Goal: Information Seeking & Learning: Learn about a topic

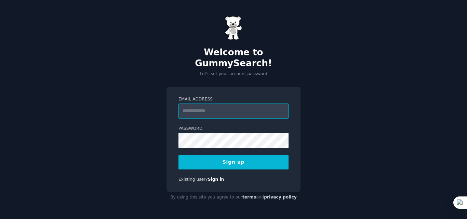
click at [192, 104] on input "Email Address" at bounding box center [234, 111] width 110 height 15
type input "**********"
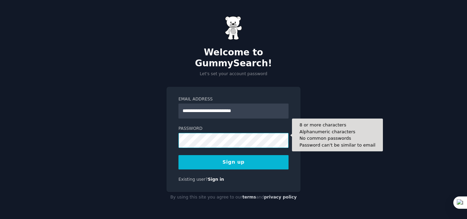
click at [179, 155] on button "Sign up" at bounding box center [234, 162] width 110 height 14
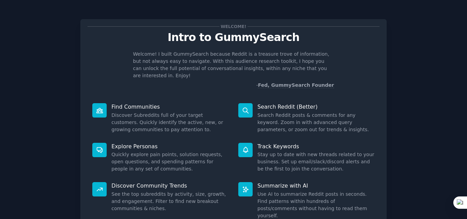
scroll to position [49, 0]
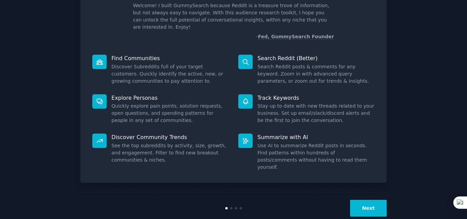
click at [372, 200] on button "Next" at bounding box center [368, 208] width 37 height 17
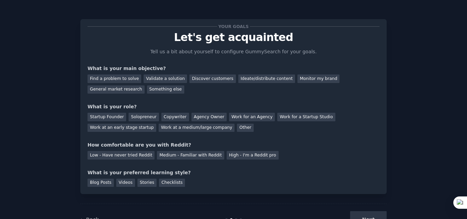
scroll to position [26, 0]
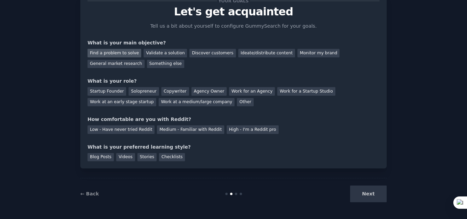
click at [96, 52] on div "Find a problem to solve" at bounding box center [115, 53] width 54 height 9
click at [102, 91] on div "Startup Founder" at bounding box center [107, 91] width 39 height 9
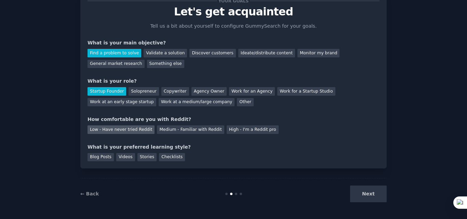
click at [120, 129] on div "Low - Have never tried Reddit" at bounding box center [121, 130] width 67 height 9
click at [162, 158] on div "Checklists" at bounding box center [172, 157] width 26 height 9
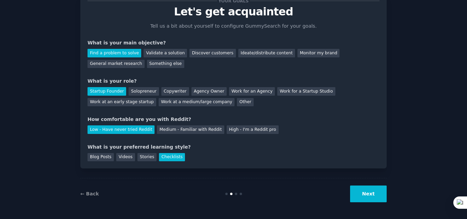
click at [374, 199] on button "Next" at bounding box center [368, 194] width 37 height 17
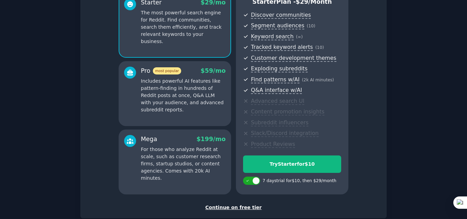
scroll to position [109, 0]
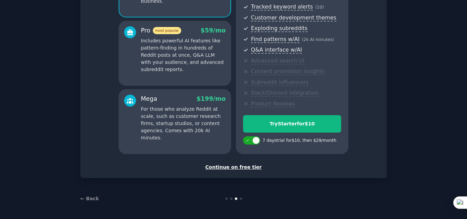
click at [238, 169] on div "Continue on free tier" at bounding box center [234, 167] width 292 height 7
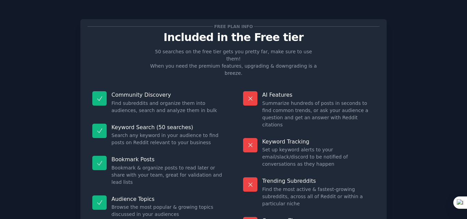
scroll to position [47, 0]
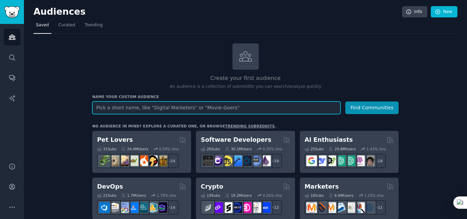
paste input "🔹 1. r/ecommerce"
click at [107, 107] on input "🔹 1. r/ecommerce" at bounding box center [216, 108] width 248 height 13
type input "r/ecommerce"
click at [345, 102] on button "Find Communities" at bounding box center [371, 108] width 53 height 13
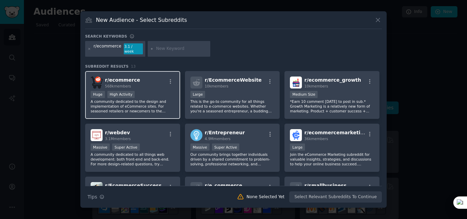
click at [146, 92] on div "Huge High Activity" at bounding box center [133, 95] width 84 height 9
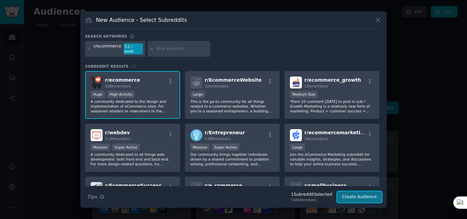
click at [364, 195] on button "Create Audience" at bounding box center [359, 198] width 45 height 12
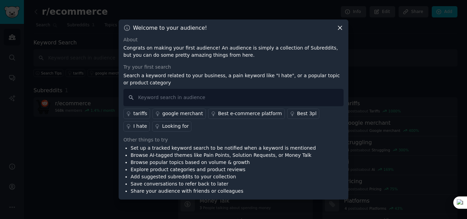
click at [147, 123] on div "I hate" at bounding box center [140, 126] width 14 height 7
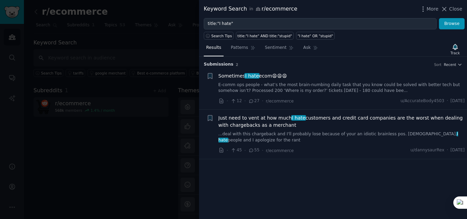
click at [165, 66] on div at bounding box center [233, 109] width 467 height 219
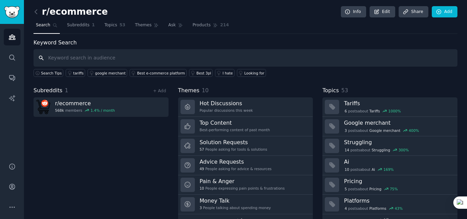
paste input "🔹 2. r/dropshipping"
click at [64, 59] on input "🔹 2. r/dropshipping" at bounding box center [246, 57] width 424 height 17
type input "dropshipping"
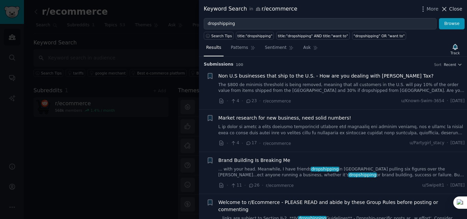
click at [450, 7] on button "Close" at bounding box center [452, 8] width 22 height 7
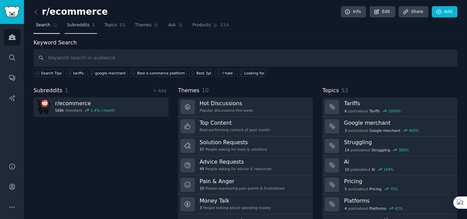
click at [74, 23] on span "Subreddits" at bounding box center [78, 25] width 23 height 6
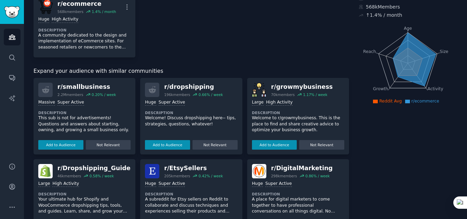
scroll to position [55, 0]
click at [61, 142] on button "Add to Audience" at bounding box center [60, 145] width 45 height 10
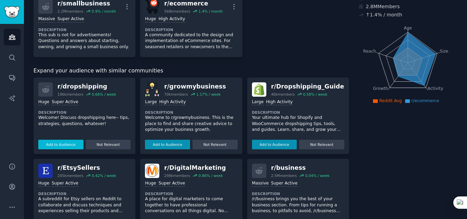
click at [62, 144] on button "Add to Audience" at bounding box center [60, 145] width 45 height 10
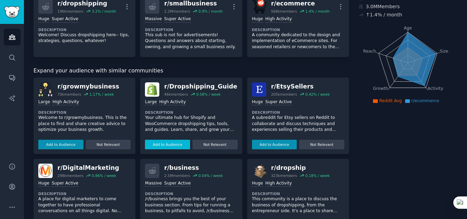
click at [165, 146] on button "Add to Audience" at bounding box center [167, 145] width 45 height 10
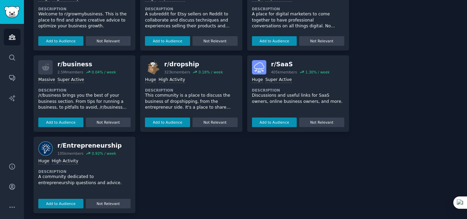
scroll to position [230, 0]
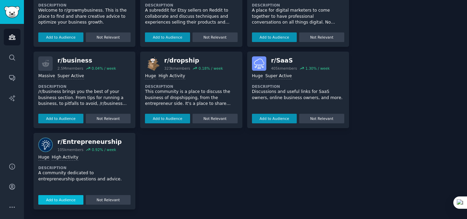
click at [65, 201] on button "Add to Audience" at bounding box center [60, 200] width 45 height 10
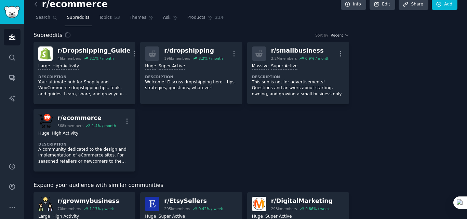
scroll to position [0, 0]
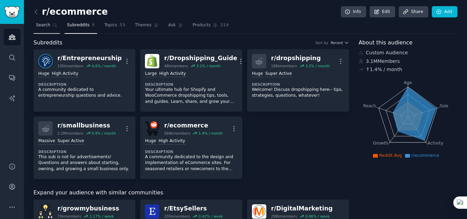
click at [47, 26] on span "Search" at bounding box center [43, 25] width 14 height 6
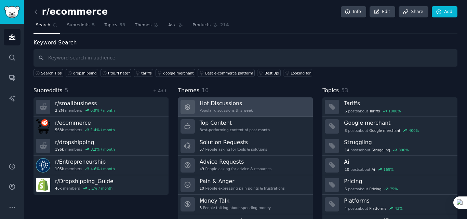
click at [234, 103] on h3 "Hot Discussions" at bounding box center [226, 103] width 53 height 7
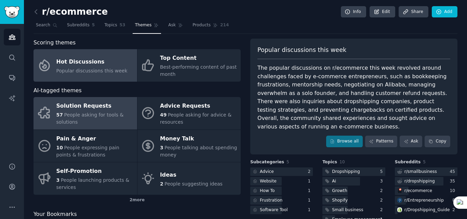
click at [109, 102] on div "Solution Requests" at bounding box center [94, 106] width 77 height 11
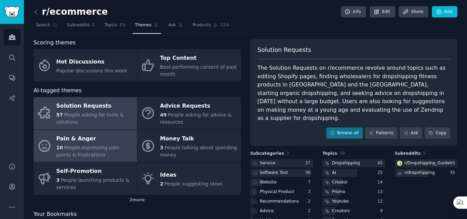
click at [100, 141] on div "Pain & Anger" at bounding box center [94, 138] width 77 height 11
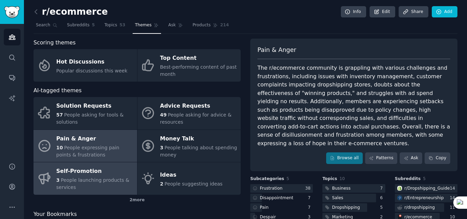
click at [87, 181] on span "People launching products & services" at bounding box center [92, 184] width 73 height 13
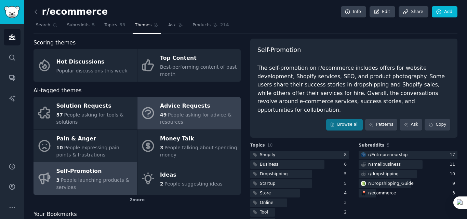
click at [191, 111] on div "Advice Requests" at bounding box center [198, 106] width 77 height 11
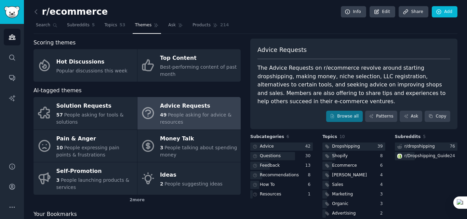
scroll to position [22, 0]
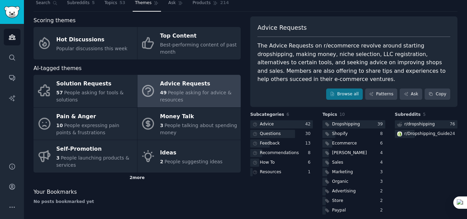
click at [133, 180] on div "2 more" at bounding box center [137, 178] width 207 height 11
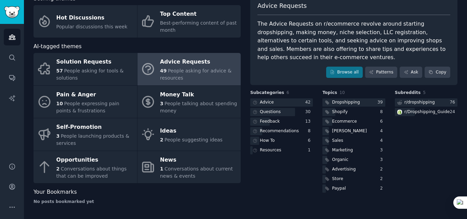
scroll to position [0, 0]
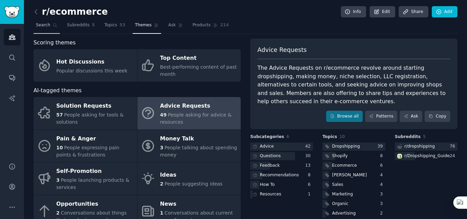
click at [46, 26] on span "Search" at bounding box center [43, 25] width 14 height 6
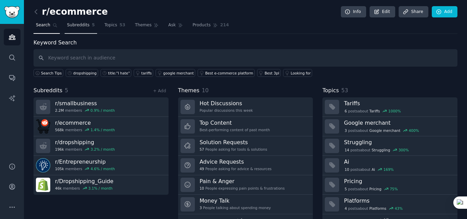
click at [75, 28] on span "Subreddits" at bounding box center [78, 25] width 23 height 6
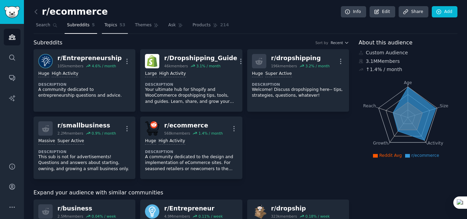
click at [111, 32] on link "Topics 53" at bounding box center [115, 27] width 26 height 14
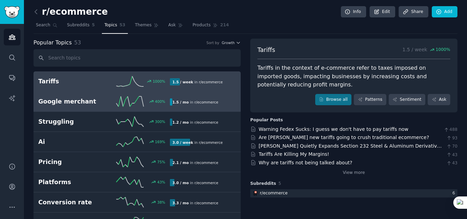
click at [106, 104] on div "400 %" at bounding box center [137, 101] width 66 height 10
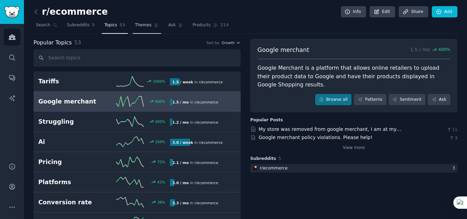
click at [144, 29] on link "Themes" at bounding box center [147, 27] width 29 height 14
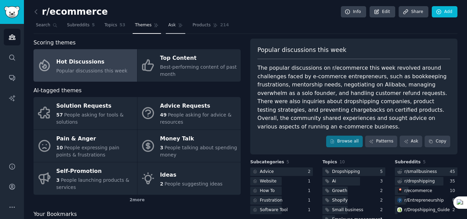
click at [168, 29] on link "Ask" at bounding box center [175, 27] width 19 height 14
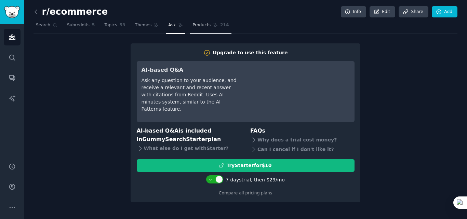
click at [199, 26] on span "Products" at bounding box center [202, 25] width 18 height 6
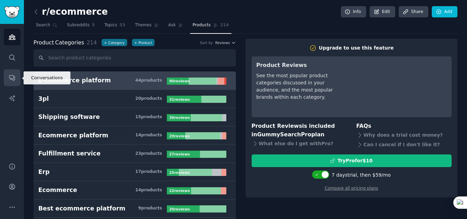
click at [12, 75] on icon "Sidebar" at bounding box center [12, 77] width 7 height 7
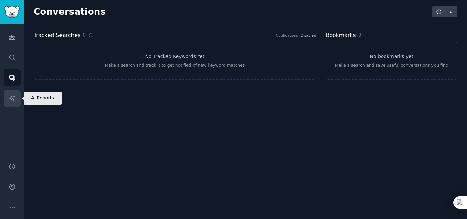
click at [7, 96] on link "AI Reports" at bounding box center [12, 98] width 17 height 17
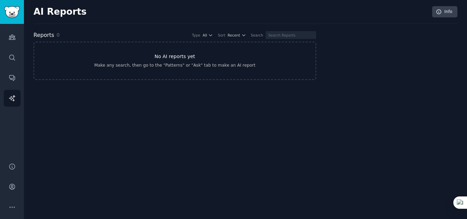
click at [168, 57] on h3 "No AI reports yet" at bounding box center [175, 56] width 41 height 7
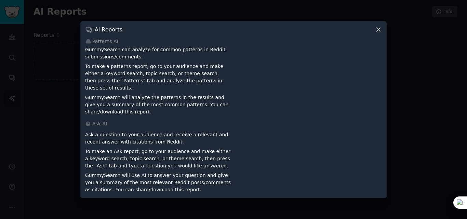
click at [380, 33] on icon at bounding box center [378, 29] width 7 height 7
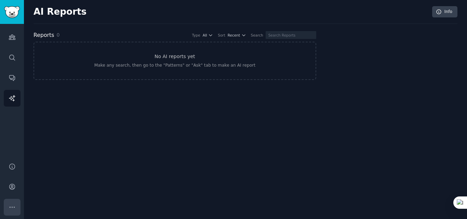
click at [9, 209] on icon "Sidebar" at bounding box center [12, 207] width 7 height 7
click at [11, 38] on icon "Sidebar" at bounding box center [12, 37] width 6 height 5
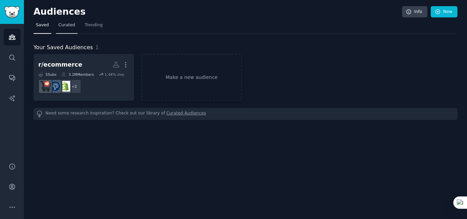
click at [66, 31] on link "Curated" at bounding box center [67, 27] width 22 height 14
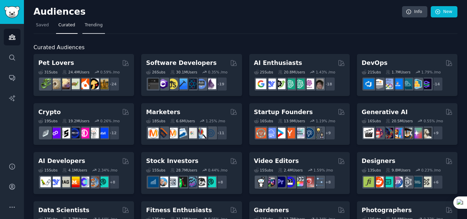
click at [92, 27] on span "Trending" at bounding box center [94, 25] width 18 height 6
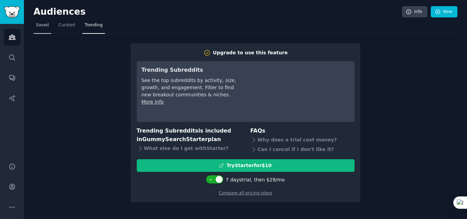
click at [44, 23] on span "Saved" at bounding box center [42, 25] width 13 height 6
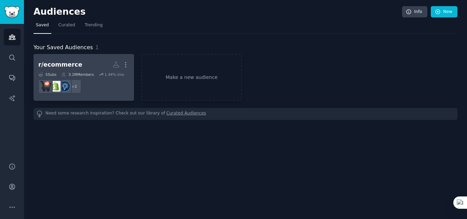
click at [79, 68] on h2 "r/ecommerce More" at bounding box center [83, 65] width 91 height 12
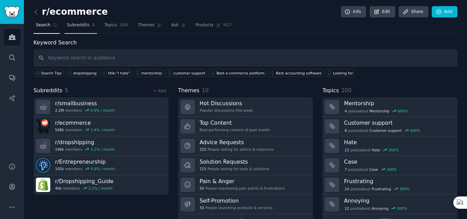
click at [81, 23] on span "Subreddits" at bounding box center [78, 25] width 23 height 6
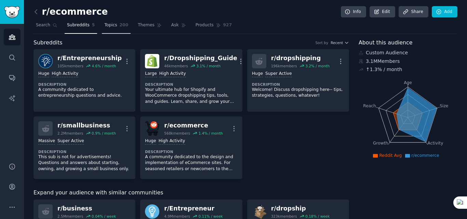
click at [108, 27] on span "Topics" at bounding box center [110, 25] width 13 height 6
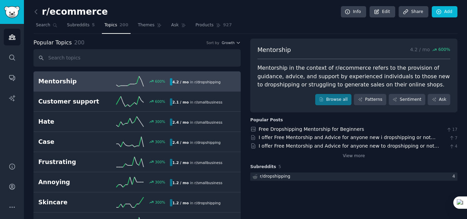
click at [64, 80] on h2 "Mentorship" at bounding box center [71, 81] width 66 height 9
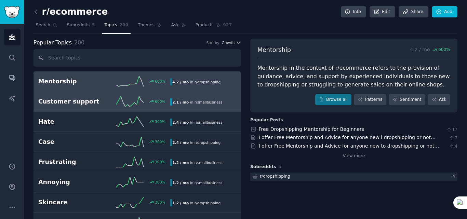
click at [62, 109] on link "Customer support 600 % 2.1 / mo in r/ smallbusiness" at bounding box center [137, 102] width 207 height 20
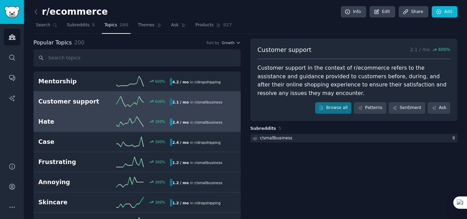
click at [65, 118] on h2 "Hate" at bounding box center [71, 122] width 66 height 9
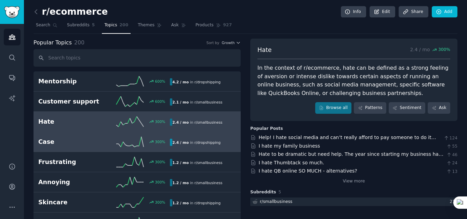
click at [63, 139] on h2 "Case" at bounding box center [71, 142] width 66 height 9
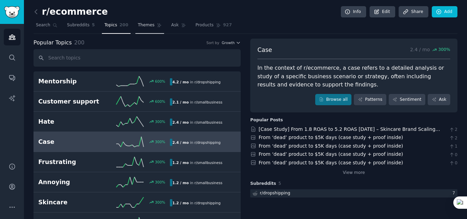
click at [144, 23] on span "Themes" at bounding box center [146, 25] width 17 height 6
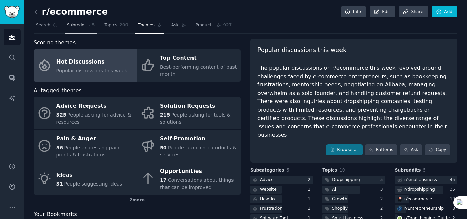
click at [80, 24] on span "Subreddits" at bounding box center [78, 25] width 23 height 6
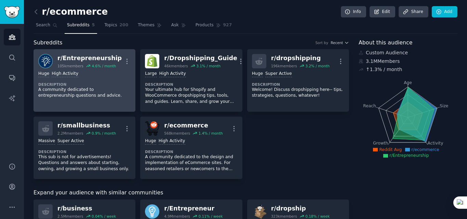
click at [82, 58] on div "r/ Entrepreneurship" at bounding box center [89, 58] width 64 height 9
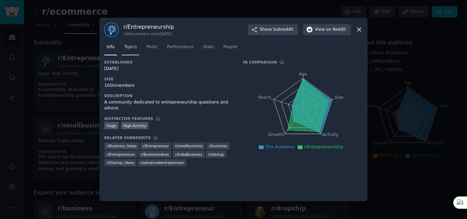
click at [132, 49] on span "Topics" at bounding box center [130, 47] width 13 height 6
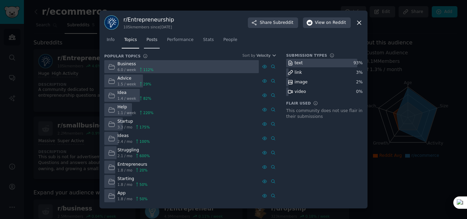
click at [147, 48] on link "Posts" at bounding box center [152, 42] width 16 height 14
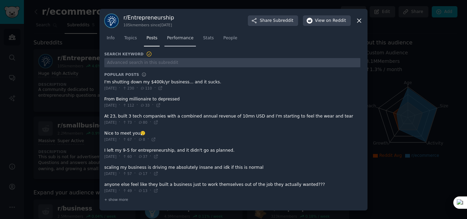
click at [171, 39] on span "Performance" at bounding box center [180, 38] width 27 height 6
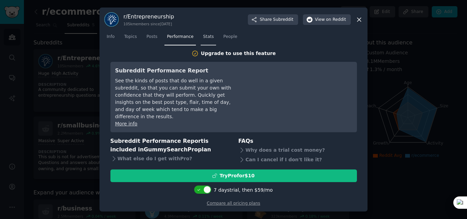
click at [208, 43] on link "Stats" at bounding box center [208, 38] width 15 height 14
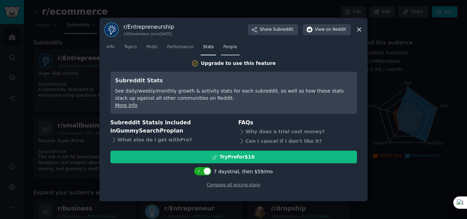
click at [226, 45] on span "People" at bounding box center [230, 47] width 14 height 6
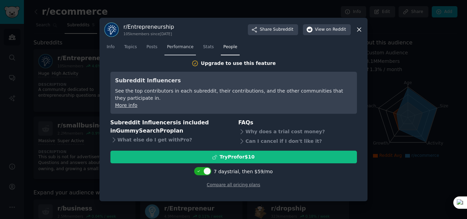
click at [177, 45] on span "Performance" at bounding box center [180, 47] width 27 height 6
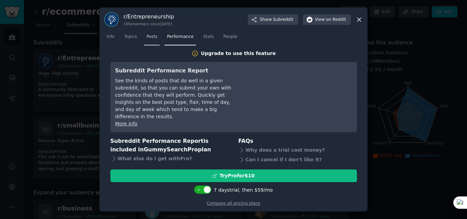
click at [151, 44] on link "Posts" at bounding box center [152, 38] width 16 height 14
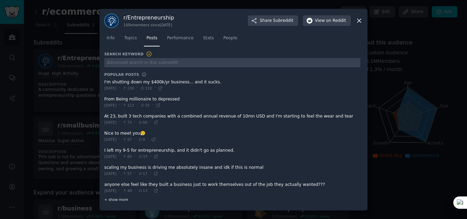
click at [108, 199] on span "+ show more" at bounding box center [116, 199] width 24 height 5
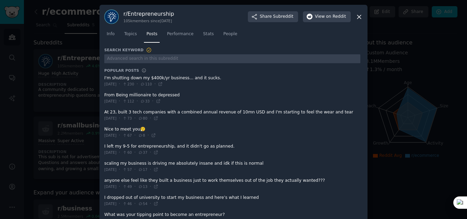
click at [72, 147] on div at bounding box center [233, 109] width 467 height 219
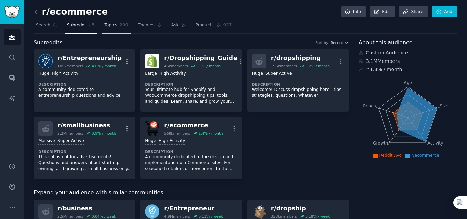
click at [120, 27] on span "200" at bounding box center [124, 25] width 9 height 6
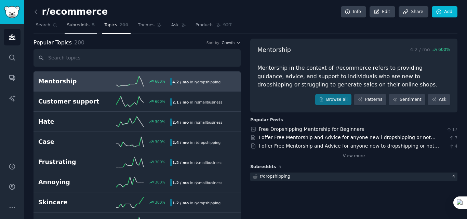
click at [70, 29] on link "Subreddits 5" at bounding box center [81, 27] width 32 height 14
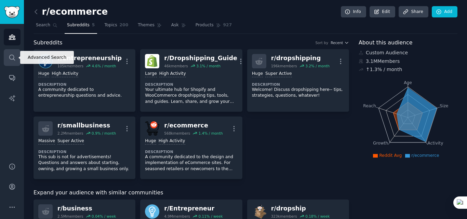
click at [13, 58] on icon "Sidebar" at bounding box center [12, 57] width 7 height 7
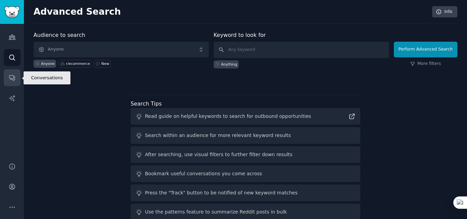
click at [8, 81] on link "Conversations" at bounding box center [12, 77] width 17 height 17
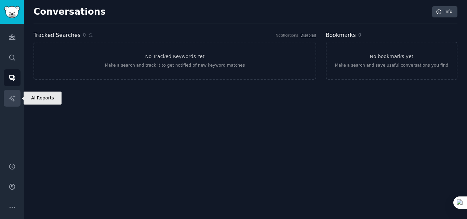
click at [17, 96] on link "AI Reports" at bounding box center [12, 98] width 17 height 17
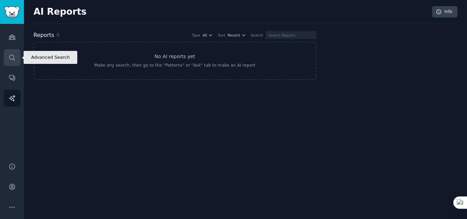
click at [14, 60] on icon "Sidebar" at bounding box center [12, 57] width 7 height 7
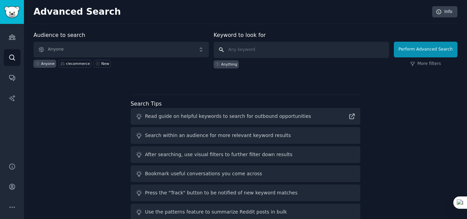
click at [235, 51] on input "text" at bounding box center [301, 50] width 175 height 16
type input "business ideas"
click button "Perform Advanced Search" at bounding box center [426, 50] width 64 height 16
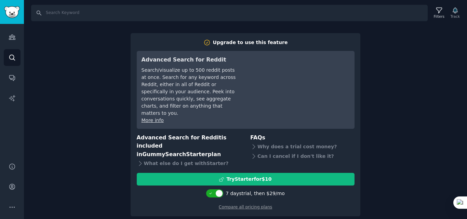
click at [109, 99] on div "Search Filters Track Upgrade to use this feature Advanced Search for Reddit Sea…" at bounding box center [245, 109] width 443 height 219
click at [7, 36] on link "Audiences" at bounding box center [12, 37] width 17 height 17
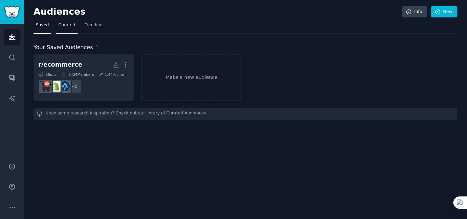
click at [68, 25] on span "Curated" at bounding box center [66, 25] width 17 height 6
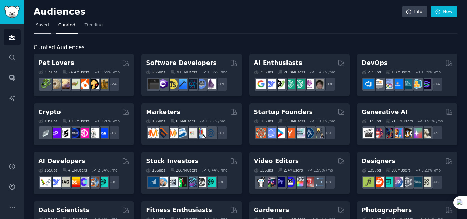
click at [41, 24] on span "Saved" at bounding box center [42, 25] width 13 height 6
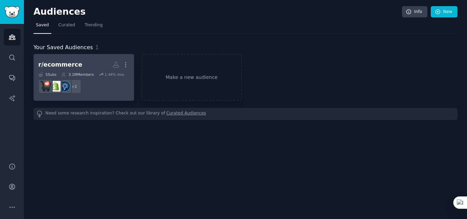
click at [69, 65] on div "r/ecommerce" at bounding box center [60, 65] width 44 height 9
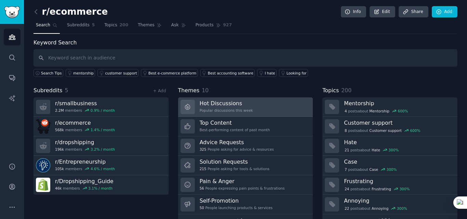
click at [219, 103] on h3 "Hot Discussions" at bounding box center [226, 103] width 53 height 7
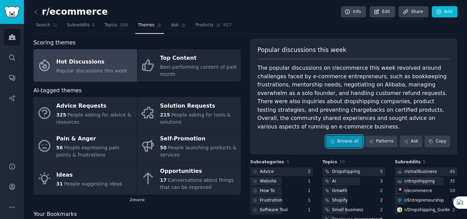
click at [354, 136] on link "Browse all" at bounding box center [344, 142] width 37 height 12
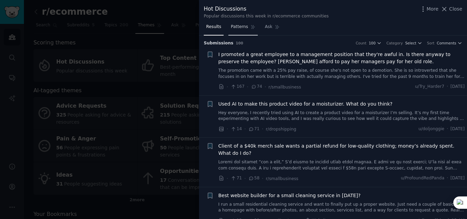
click at [236, 29] on span "Patterns" at bounding box center [239, 27] width 17 height 6
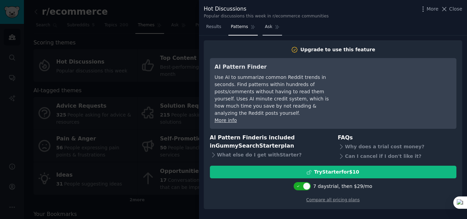
click at [270, 28] on link "Ask" at bounding box center [272, 29] width 19 height 14
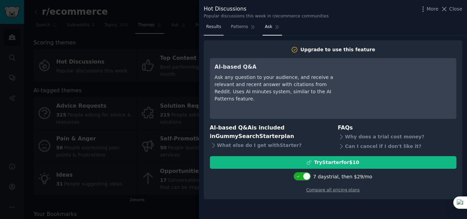
click at [215, 25] on span "Results" at bounding box center [213, 27] width 15 height 6
click at [155, 99] on div at bounding box center [233, 109] width 467 height 219
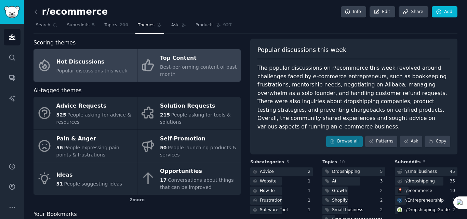
click at [184, 68] on span "Best-performing content of past month" at bounding box center [198, 70] width 77 height 13
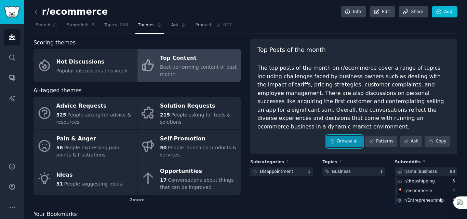
click at [344, 136] on link "Browse all" at bounding box center [344, 142] width 37 height 12
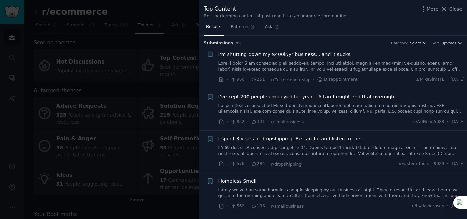
click at [418, 44] on span "Select" at bounding box center [415, 43] width 11 height 5
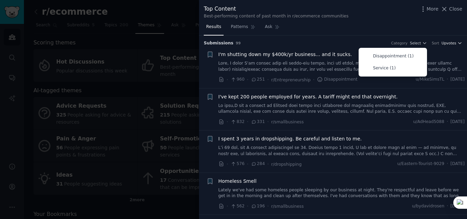
click at [451, 41] on span "Upvotes" at bounding box center [449, 43] width 15 height 5
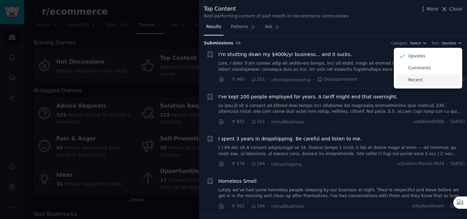
click at [414, 78] on p "Recent" at bounding box center [415, 80] width 14 height 6
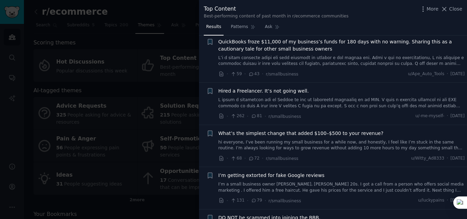
scroll to position [2327, 0]
click at [168, 167] on div at bounding box center [233, 109] width 467 height 219
click at [453, 9] on span "Close" at bounding box center [455, 8] width 13 height 7
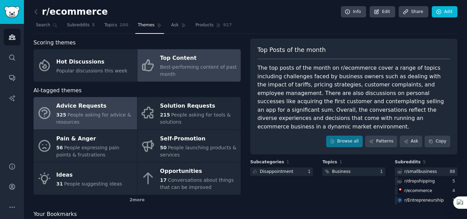
scroll to position [22, 0]
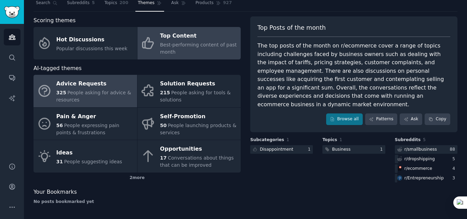
click at [94, 98] on div "325 People asking for advice & resources" at bounding box center [94, 96] width 77 height 14
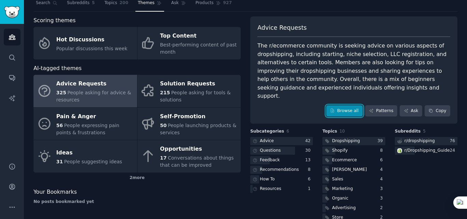
click at [355, 105] on link "Browse all" at bounding box center [344, 111] width 37 height 12
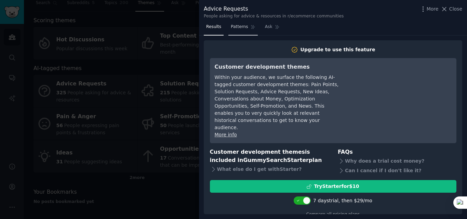
click at [236, 29] on span "Patterns" at bounding box center [239, 27] width 17 height 6
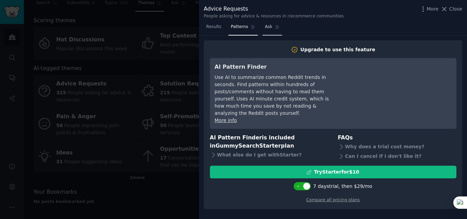
click at [266, 31] on link "Ask" at bounding box center [272, 29] width 19 height 14
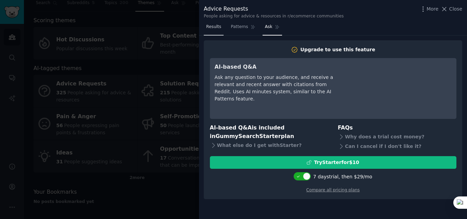
click at [212, 29] on span "Results" at bounding box center [213, 27] width 15 height 6
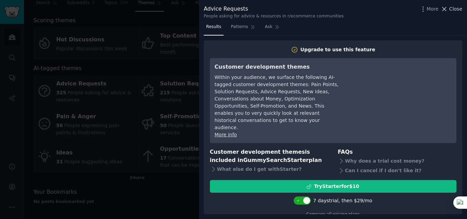
click at [451, 7] on span "Close" at bounding box center [455, 8] width 13 height 7
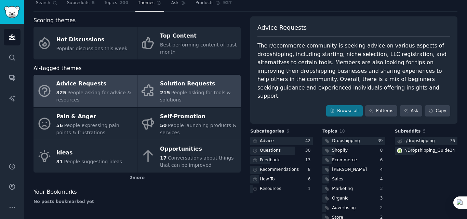
click at [214, 94] on span "People asking for tools & solutions" at bounding box center [195, 96] width 71 height 13
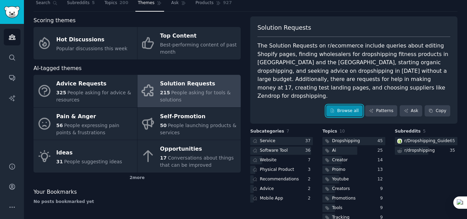
click at [347, 105] on link "Browse all" at bounding box center [344, 111] width 37 height 12
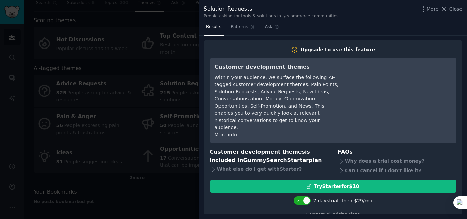
click at [148, 102] on div at bounding box center [233, 109] width 467 height 219
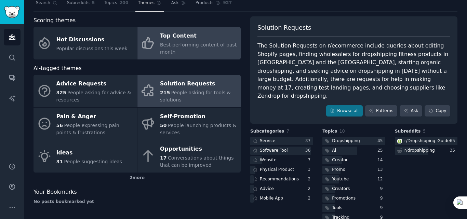
click at [168, 43] on span "Best-performing content of past month" at bounding box center [198, 48] width 77 height 13
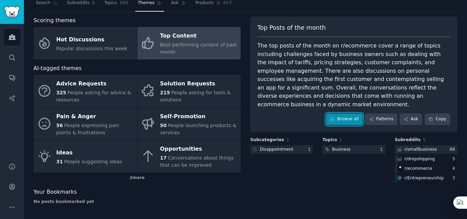
click at [356, 114] on link "Browse all" at bounding box center [344, 120] width 37 height 12
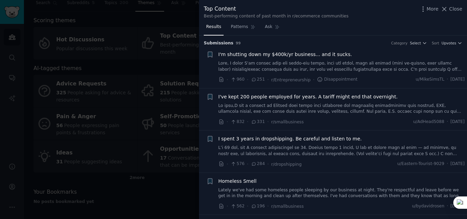
click at [142, 144] on div at bounding box center [233, 109] width 467 height 219
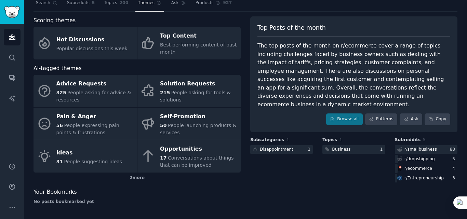
click at [142, 144] on link "Opportunities 17 Conversations about things that can be improved" at bounding box center [190, 156] width 104 height 32
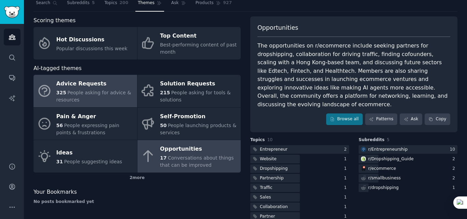
click at [100, 91] on span "People asking for advice & resources" at bounding box center [93, 96] width 75 height 13
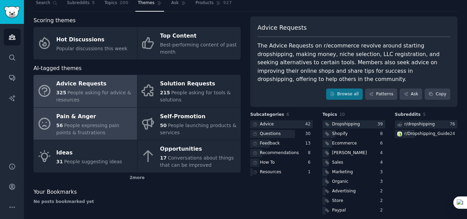
click at [79, 125] on span "People expressing pain points & frustrations" at bounding box center [87, 129] width 63 height 13
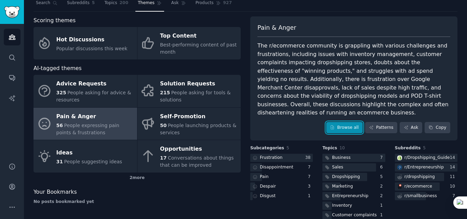
click at [345, 122] on link "Browse all" at bounding box center [344, 128] width 37 height 12
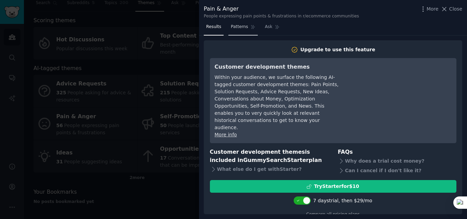
click at [236, 30] on span "Patterns" at bounding box center [239, 27] width 17 height 6
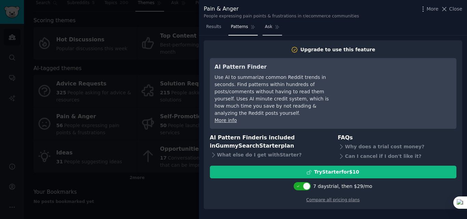
click at [265, 29] on span "Ask" at bounding box center [269, 27] width 8 height 6
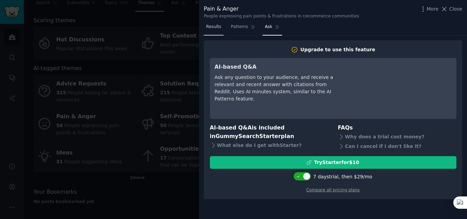
click at [215, 28] on span "Results" at bounding box center [213, 27] width 15 height 6
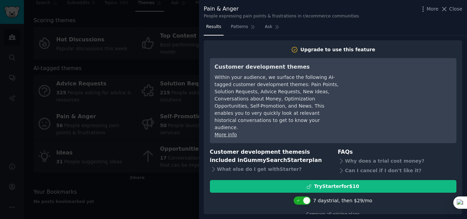
click at [154, 102] on div at bounding box center [233, 109] width 467 height 219
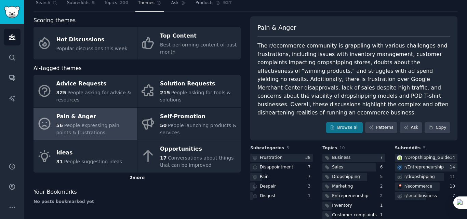
click at [136, 177] on div "2 more" at bounding box center [137, 178] width 207 height 11
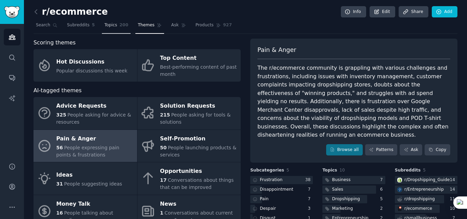
click at [116, 30] on link "Topics 200" at bounding box center [116, 27] width 29 height 14
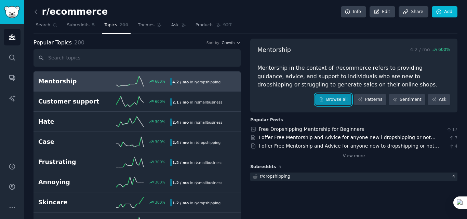
click at [333, 101] on link "Browse all" at bounding box center [333, 100] width 37 height 12
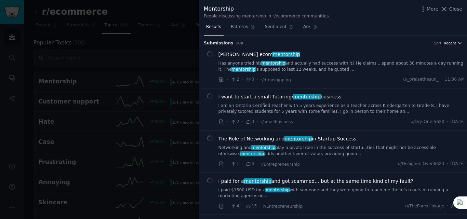
click at [452, 42] on span "Recent" at bounding box center [450, 43] width 12 height 5
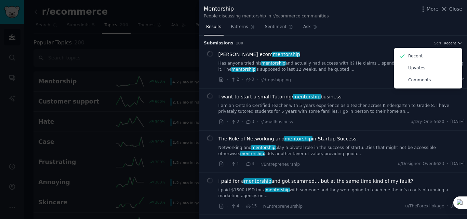
click at [365, 39] on div "Submission s 100 Sort Recent Recent Upvotes Comments" at bounding box center [333, 41] width 259 height 11
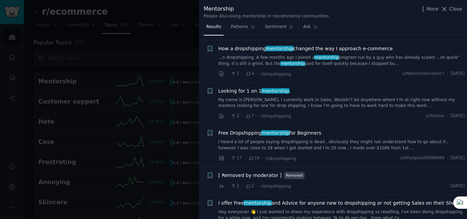
scroll to position [175, 0]
click at [111, 110] on div at bounding box center [233, 109] width 467 height 219
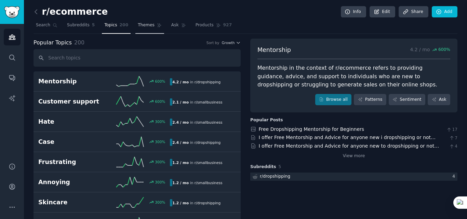
click at [139, 28] on link "Themes" at bounding box center [149, 27] width 29 height 14
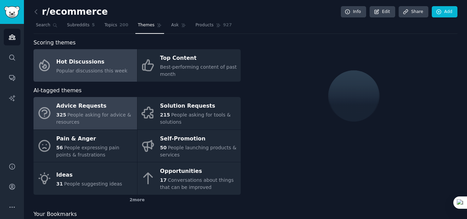
click at [78, 111] on div "Advice Requests" at bounding box center [94, 106] width 77 height 11
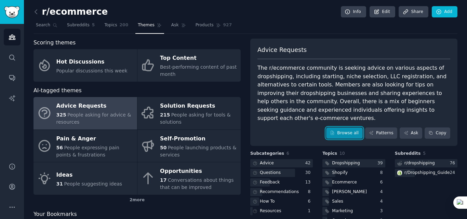
click at [351, 133] on link "Browse all" at bounding box center [344, 134] width 37 height 12
click at [344, 134] on link "Browse all" at bounding box center [344, 134] width 37 height 12
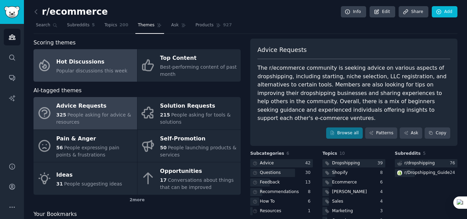
click at [103, 72] on span "Popular discussions this week" at bounding box center [91, 70] width 71 height 5
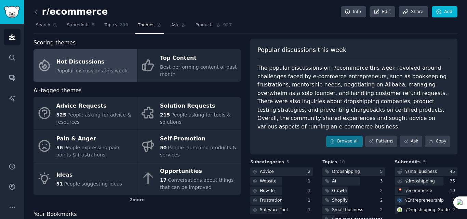
scroll to position [45, 0]
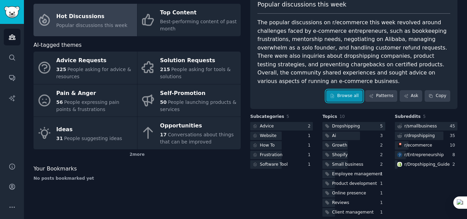
click at [344, 90] on link "Browse all" at bounding box center [344, 96] width 37 height 12
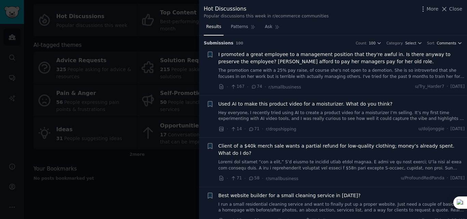
click at [447, 41] on span "Comments" at bounding box center [446, 43] width 19 height 5
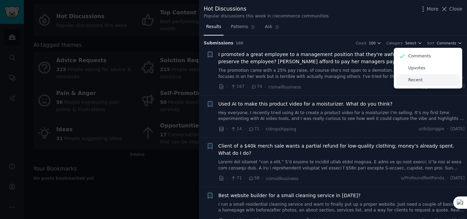
click at [415, 81] on p "Recent" at bounding box center [415, 80] width 14 height 6
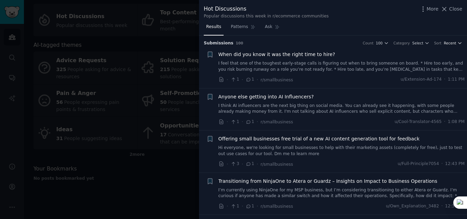
click at [450, 42] on span "Recent" at bounding box center [450, 43] width 12 height 5
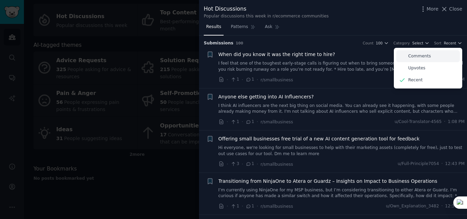
click at [416, 54] on p "Comments" at bounding box center [419, 56] width 23 height 6
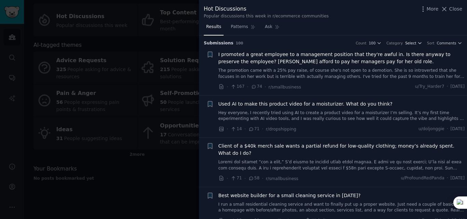
click at [414, 43] on span "Select" at bounding box center [410, 43] width 11 height 5
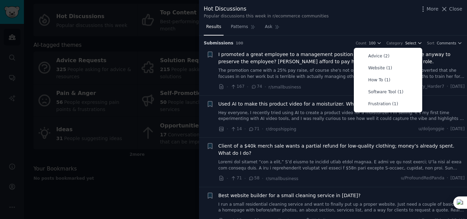
click at [414, 43] on span "Select" at bounding box center [410, 43] width 11 height 5
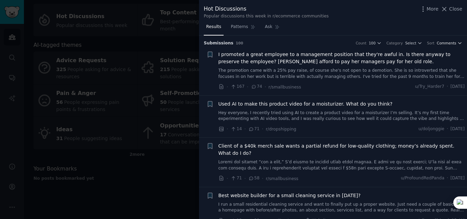
click at [449, 42] on span "Comments" at bounding box center [446, 43] width 19 height 5
click at [446, 44] on span "Upvotes" at bounding box center [449, 43] width 15 height 5
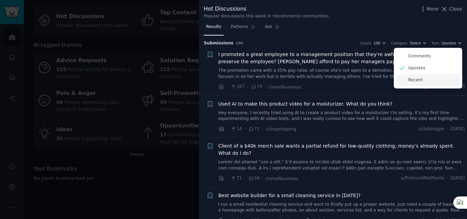
click at [413, 80] on p "Recent" at bounding box center [415, 80] width 14 height 6
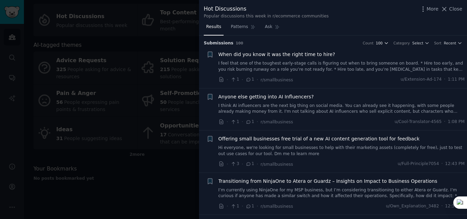
click at [388, 43] on button "100" at bounding box center [382, 43] width 13 height 5
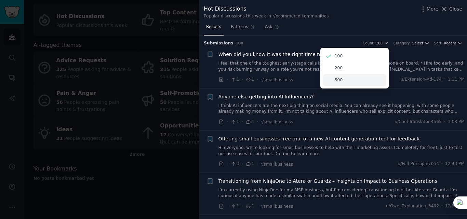
click at [340, 80] on p "500" at bounding box center [339, 80] width 8 height 6
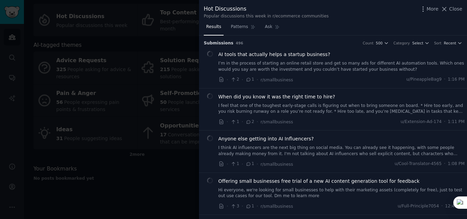
click at [453, 41] on span "Recent" at bounding box center [450, 43] width 12 height 5
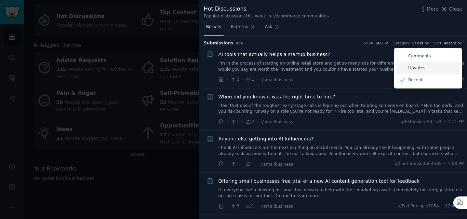
click at [414, 66] on p "Upvotes" at bounding box center [416, 68] width 17 height 6
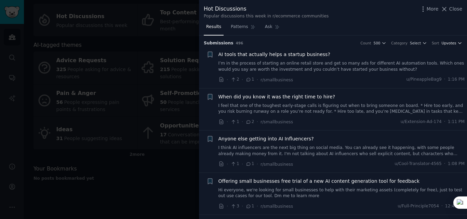
click at [455, 42] on button "Upvotes" at bounding box center [452, 43] width 21 height 5
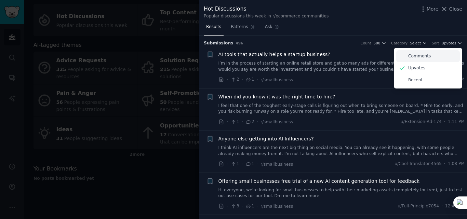
click at [420, 55] on p "Comments" at bounding box center [419, 56] width 23 height 6
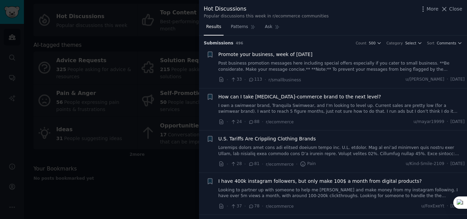
click at [409, 56] on p "Comments" at bounding box center [419, 56] width 23 height 6
click at [414, 43] on span "Select" at bounding box center [410, 43] width 11 height 5
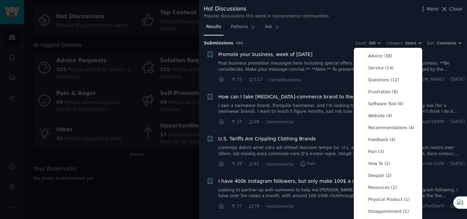
click at [401, 19] on div "Hot Discussions Popular discussions this week in r/ecommerce communities More C…" at bounding box center [333, 11] width 268 height 22
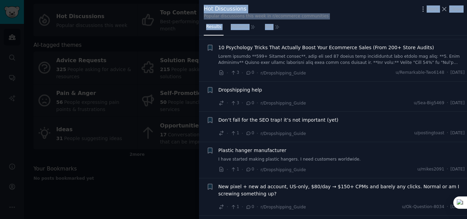
scroll to position [19892, 0]
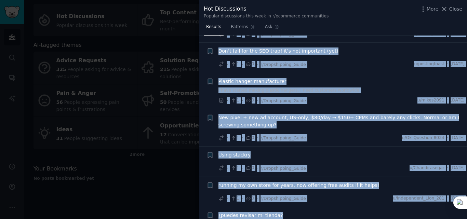
drag, startPoint x: 201, startPoint y: 50, endPoint x: 323, endPoint y: 212, distance: 202.4
click at [307, 195] on icon at bounding box center [307, 193] width 5 height 5
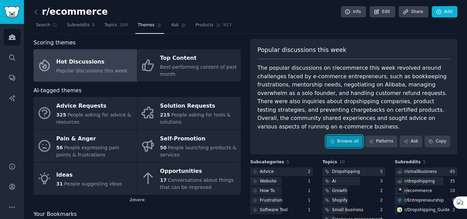
click at [346, 136] on link "Browse all" at bounding box center [344, 142] width 37 height 12
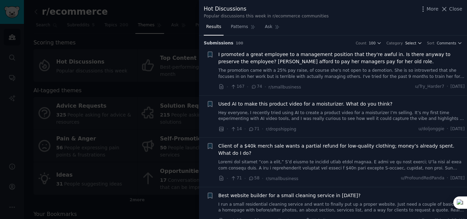
click at [416, 44] on span "Select" at bounding box center [410, 43] width 11 height 5
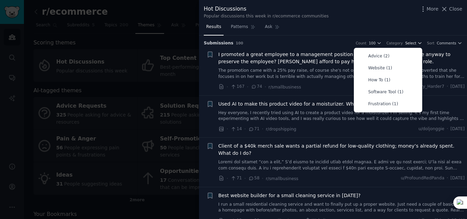
click at [416, 44] on span "Select" at bounding box center [410, 43] width 11 height 5
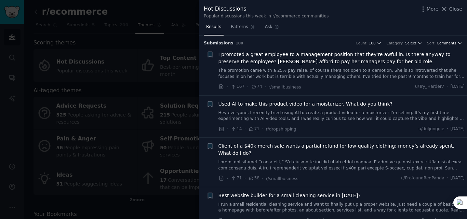
click at [453, 41] on span "Comments" at bounding box center [446, 43] width 19 height 5
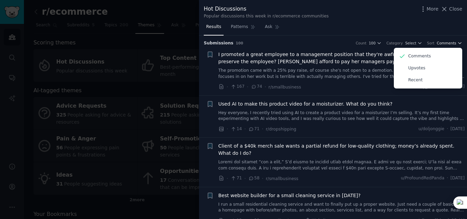
click at [453, 41] on span "Comments" at bounding box center [446, 43] width 19 height 5
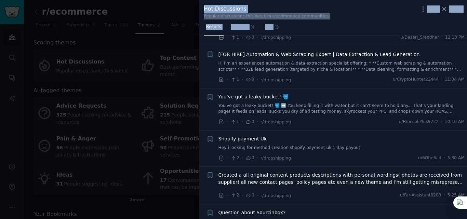
scroll to position [3963, 0]
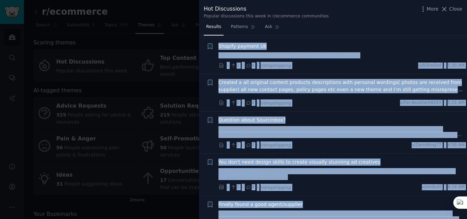
drag, startPoint x: 201, startPoint y: 51, endPoint x: 296, endPoint y: 209, distance: 183.8
click at [279, 194] on icon at bounding box center [280, 194] width 4 height 4
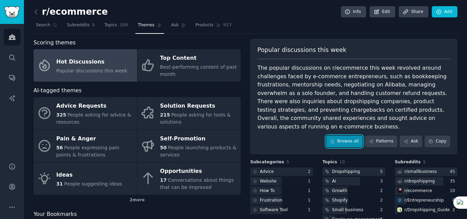
click at [358, 136] on link "Browse all" at bounding box center [344, 142] width 37 height 12
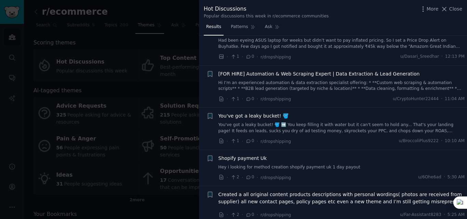
scroll to position [3949, 0]
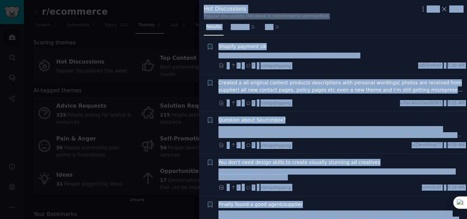
drag, startPoint x: 198, startPoint y: 51, endPoint x: 311, endPoint y: 211, distance: 195.9
click at [311, 211] on div "Hot Discussions Popular discussions this week in r/ecommerce communities More C…" at bounding box center [233, 109] width 467 height 219
click at [295, 193] on icon at bounding box center [295, 193] width 5 height 5
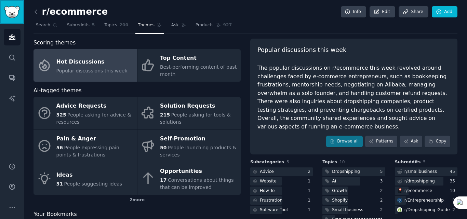
click at [19, 14] on img "Sidebar" at bounding box center [12, 12] width 16 height 12
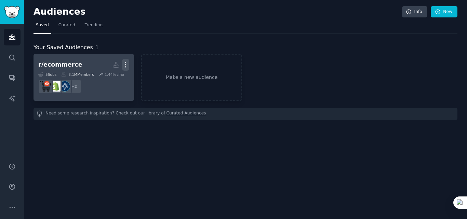
click at [126, 62] on icon "button" at bounding box center [125, 64] width 7 height 7
click at [105, 77] on p "Delete" at bounding box center [107, 79] width 16 height 7
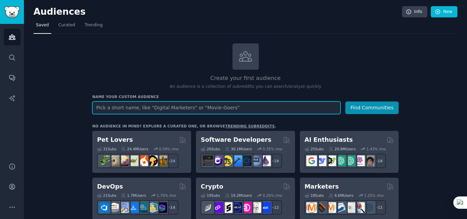
paste input "r/socialmedia"
type input "r/socialmedia"
click at [345, 102] on button "Find Communities" at bounding box center [371, 108] width 53 height 13
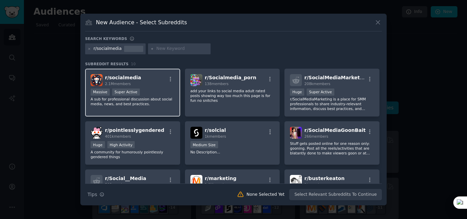
click at [142, 82] on div "r/ socialmedia 2.1M members" at bounding box center [133, 80] width 84 height 12
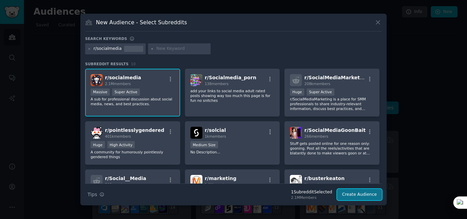
click at [366, 193] on button "Create Audience" at bounding box center [359, 195] width 45 height 12
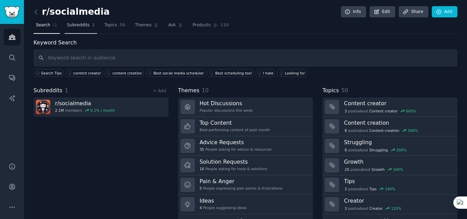
click at [73, 26] on span "Subreddits" at bounding box center [78, 25] width 23 height 6
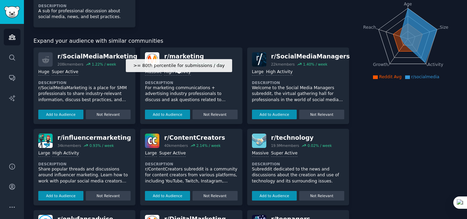
scroll to position [79, 0]
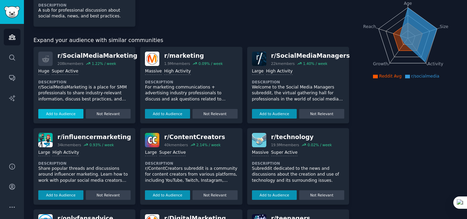
click at [56, 112] on button "Add to Audience" at bounding box center [60, 114] width 45 height 10
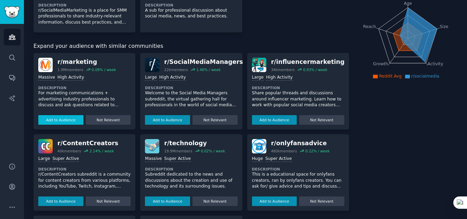
click at [62, 118] on button "Add to Audience" at bounding box center [60, 120] width 45 height 10
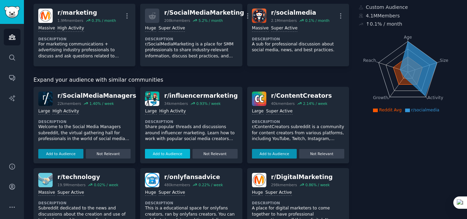
scroll to position [0, 0]
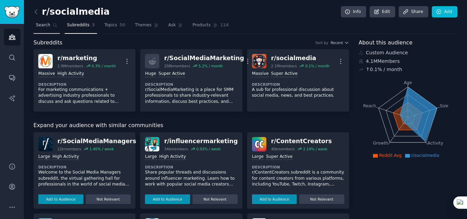
click at [37, 26] on span "Search" at bounding box center [43, 25] width 14 height 6
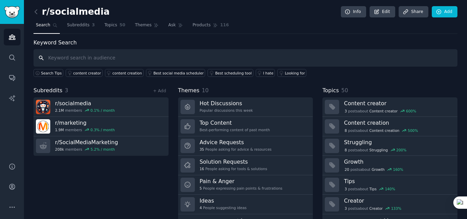
paste input "content_marketing"
type input "content_marketing"
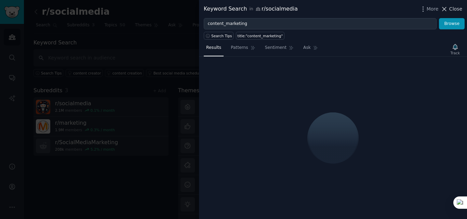
click at [453, 9] on span "Close" at bounding box center [455, 8] width 13 height 7
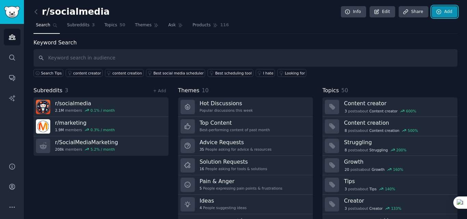
click at [448, 10] on link "Add" at bounding box center [445, 12] width 26 height 12
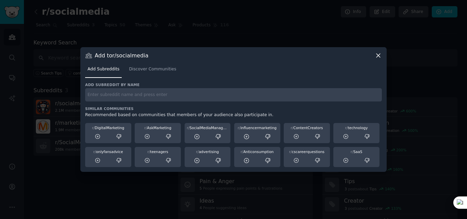
click at [97, 95] on input "text" at bounding box center [233, 94] width 297 height 13
paste input "content_marketing"
type input "content_marketing"
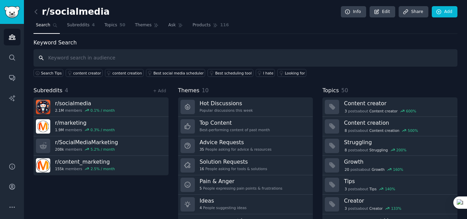
click at [58, 60] on input "text" at bounding box center [246, 57] width 424 height 17
paste input "AskMarketing"
type input "AskMarketing"
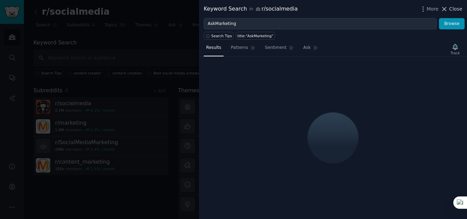
click at [455, 8] on span "Close" at bounding box center [455, 8] width 13 height 7
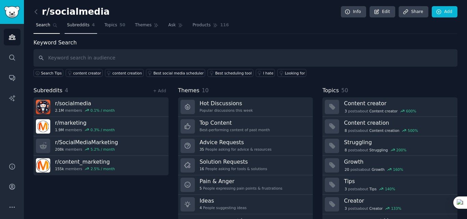
click at [80, 27] on span "Subreddits" at bounding box center [78, 25] width 23 height 6
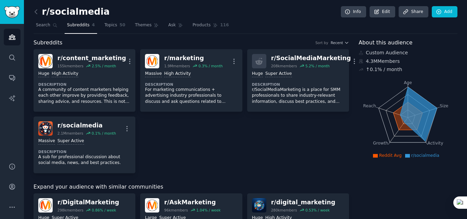
click at [239, 154] on div "r/ content_marketing 155k members 2.5 % / month More Huge High Activity Descrip…" at bounding box center [192, 111] width 316 height 124
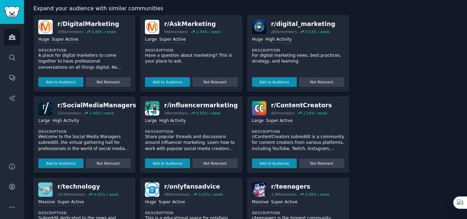
scroll to position [187, 0]
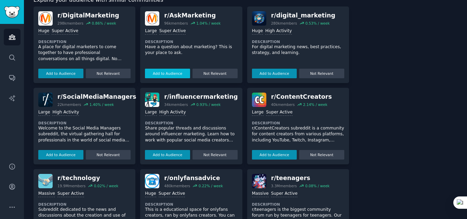
click at [160, 76] on button "Add to Audience" at bounding box center [167, 74] width 45 height 10
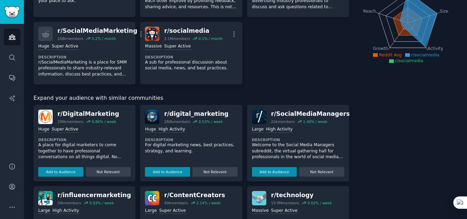
scroll to position [94, 0]
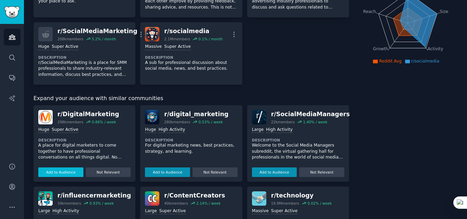
click at [62, 174] on button "Add to Audience" at bounding box center [60, 173] width 45 height 10
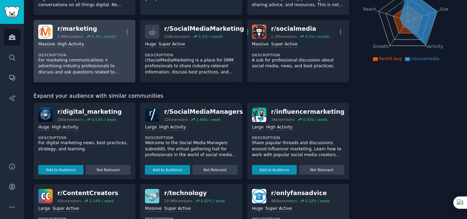
scroll to position [0, 0]
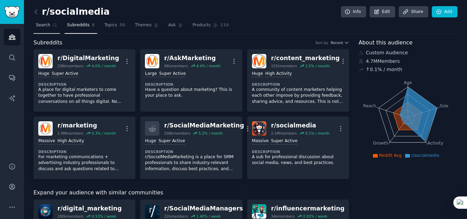
click at [43, 25] on span "Search" at bounding box center [43, 25] width 14 height 6
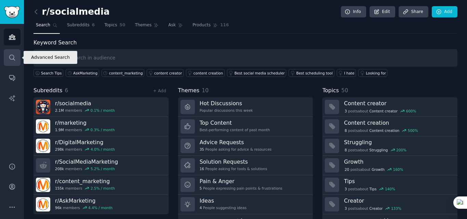
click at [16, 61] on link "Search" at bounding box center [12, 57] width 17 height 17
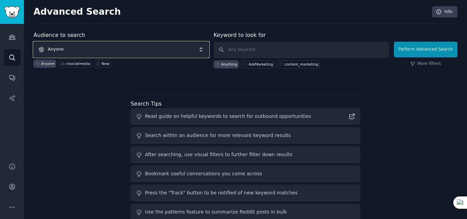
click at [123, 54] on span "Anyone" at bounding box center [121, 50] width 175 height 16
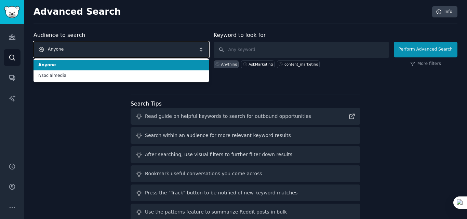
click at [123, 54] on span "Anyone" at bounding box center [121, 50] width 175 height 16
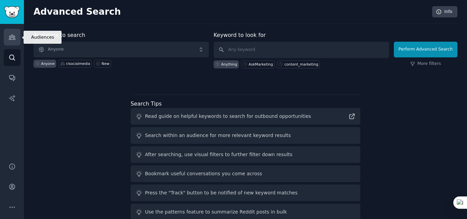
click at [11, 37] on icon "Sidebar" at bounding box center [12, 37] width 6 height 5
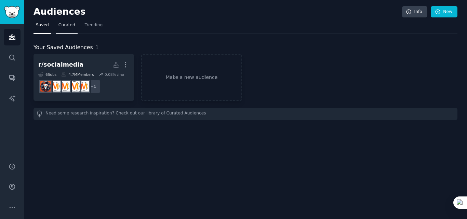
click at [66, 27] on span "Curated" at bounding box center [66, 25] width 17 height 6
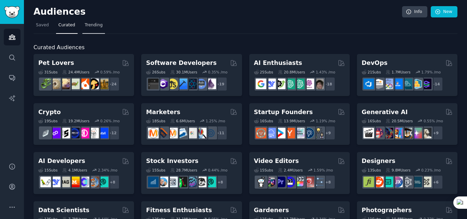
click at [93, 30] on link "Trending" at bounding box center [93, 27] width 23 height 14
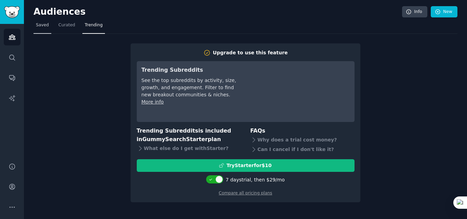
click at [46, 24] on span "Saved" at bounding box center [42, 25] width 13 height 6
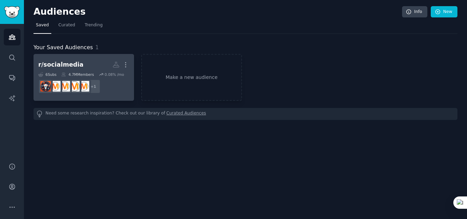
click at [78, 60] on h2 "r/socialmedia More" at bounding box center [83, 65] width 91 height 12
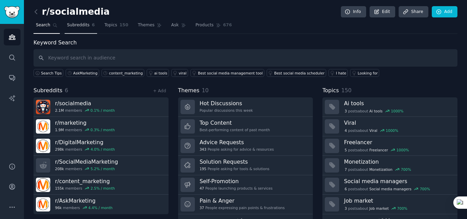
click at [82, 28] on span "Subreddits" at bounding box center [78, 25] width 23 height 6
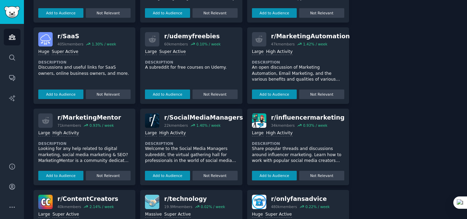
scroll to position [311, 0]
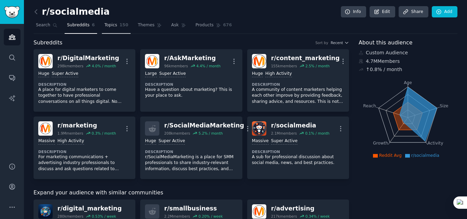
click at [111, 27] on span "Topics" at bounding box center [110, 25] width 13 height 6
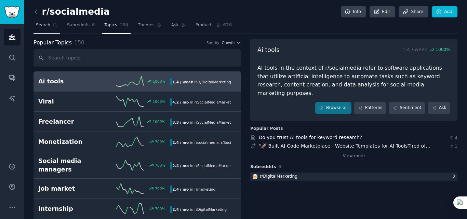
click at [48, 25] on span "Search" at bounding box center [43, 25] width 14 height 6
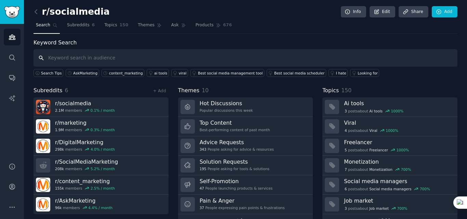
paste input "LinkedInTips"
type input "LinkedInTips"
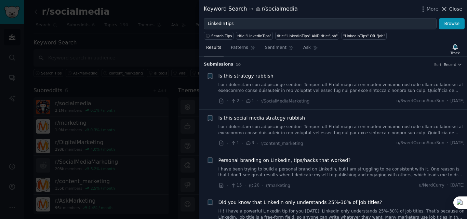
click at [458, 9] on span "Close" at bounding box center [455, 8] width 13 height 7
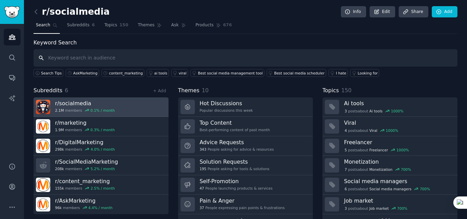
scroll to position [17, 0]
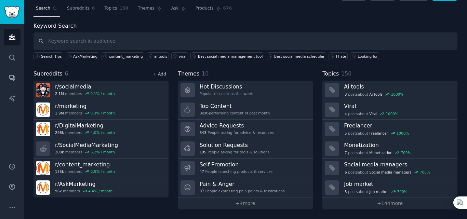
click at [159, 73] on link "+ Add" at bounding box center [159, 74] width 13 height 5
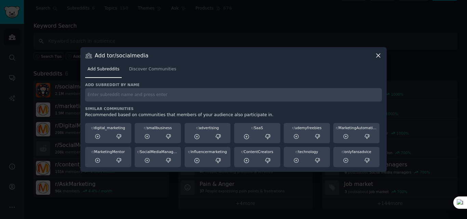
click at [104, 103] on div "Add subreddit by name Similar Communities Recommended based on communities that…" at bounding box center [233, 124] width 297 height 85
click at [95, 96] on input "text" at bounding box center [233, 94] width 297 height 13
paste input "LinkedInTips"
type input "LinkedInTips"
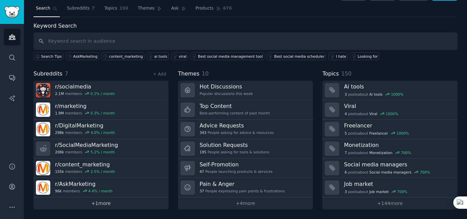
click at [103, 207] on link "+ 1 more" at bounding box center [101, 204] width 135 height 12
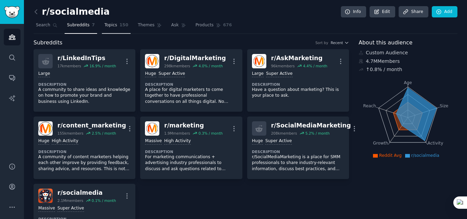
click at [108, 22] on span "Topics" at bounding box center [110, 25] width 13 height 6
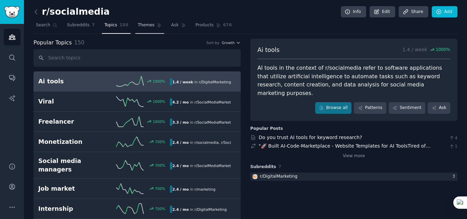
click at [144, 25] on span "Themes" at bounding box center [146, 25] width 17 height 6
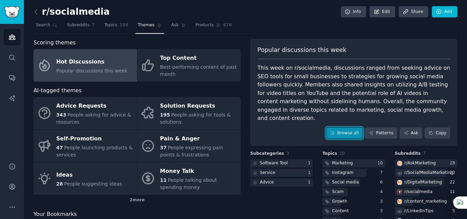
click at [341, 128] on link "Browse all" at bounding box center [344, 134] width 37 height 12
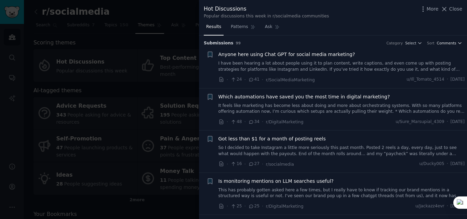
click at [451, 42] on span "Comments" at bounding box center [446, 43] width 19 height 5
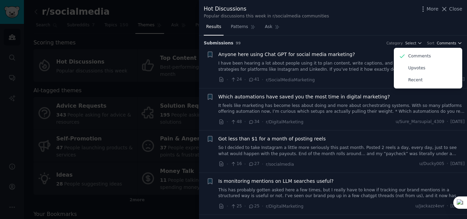
click at [451, 42] on span "Comments" at bounding box center [446, 43] width 19 height 5
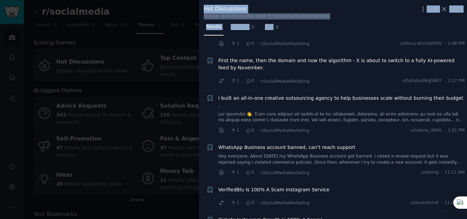
scroll to position [3841, 0]
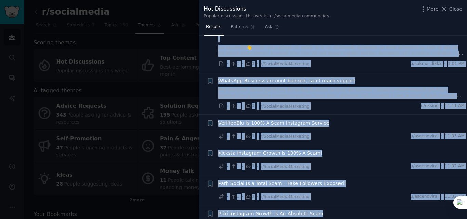
drag, startPoint x: 205, startPoint y: 49, endPoint x: 312, endPoint y: 209, distance: 191.8
click at [295, 194] on icon at bounding box center [296, 193] width 5 height 5
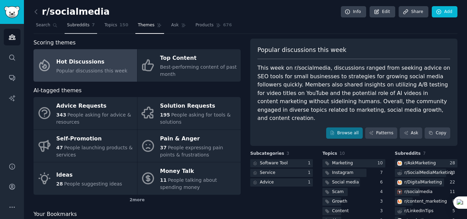
click at [82, 26] on span "Subreddits" at bounding box center [78, 25] width 23 height 6
